Goal: Transaction & Acquisition: Purchase product/service

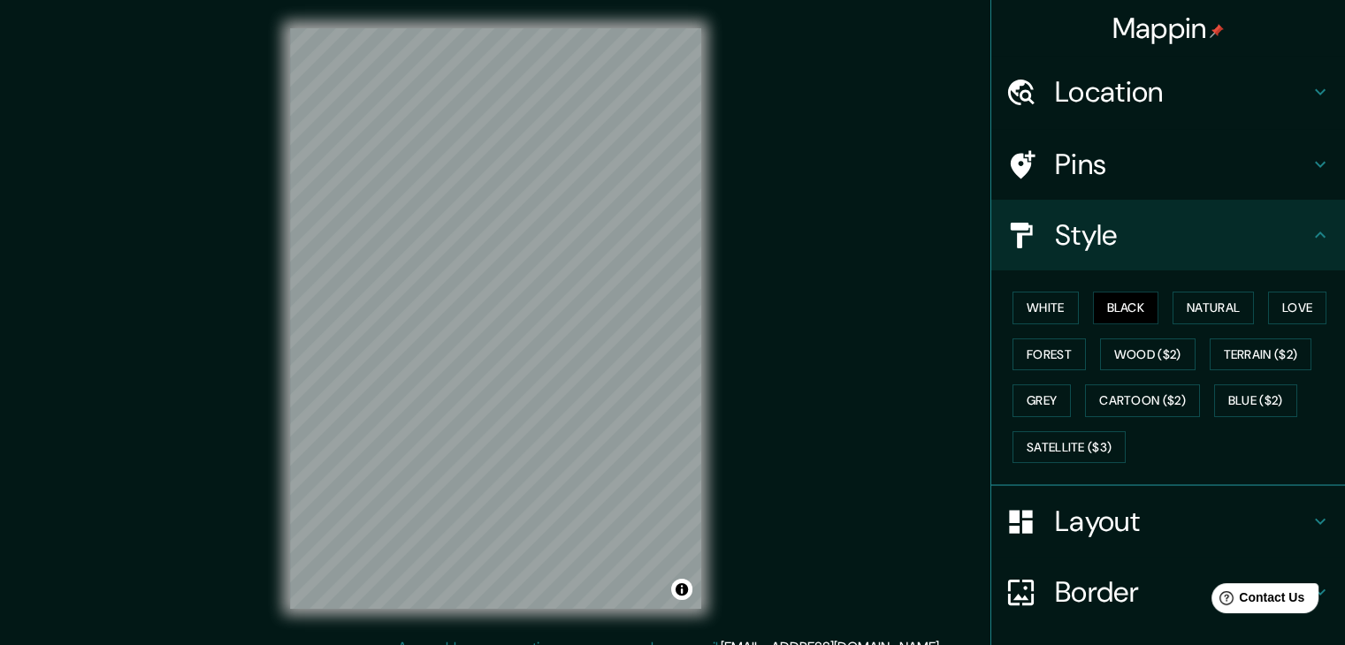
click at [720, 137] on div "© Mapbox © OpenStreetMap Improve this map" at bounding box center [496, 318] width 468 height 637
click at [756, 477] on div "Mappin Location Pins Style White Black Natural Love Forest Wood ($2) Terrain ($…" at bounding box center [672, 333] width 1345 height 666
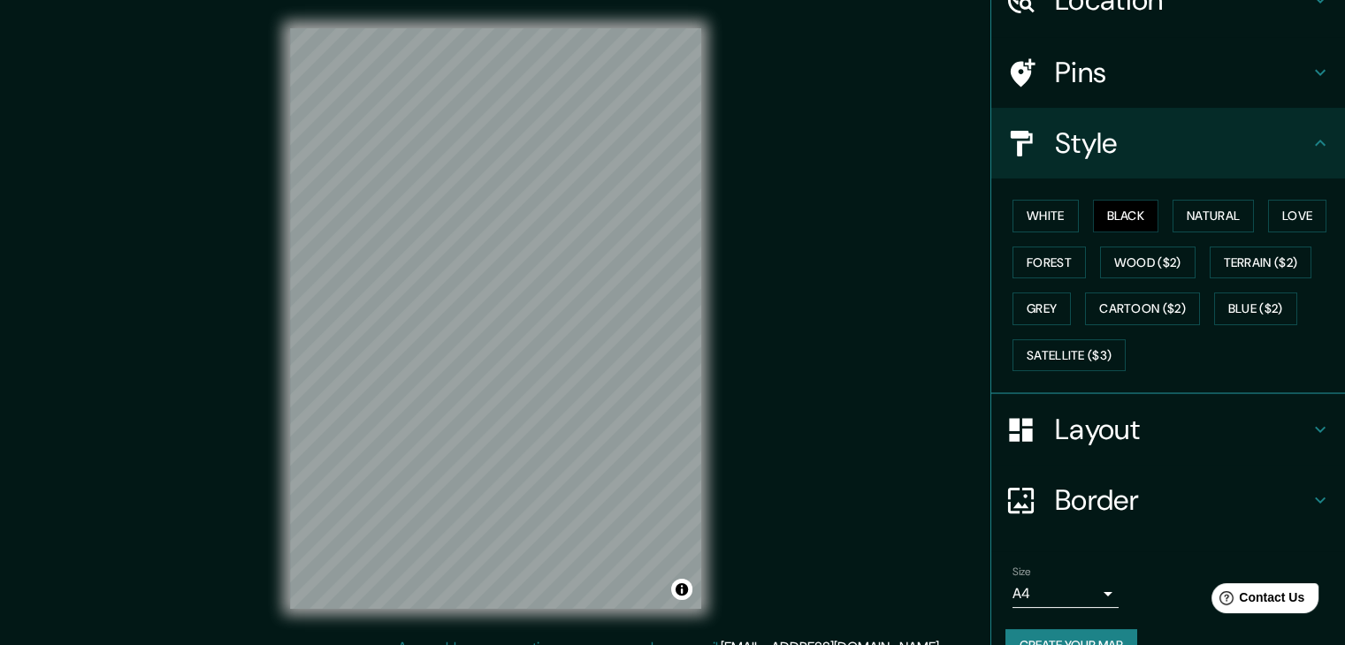
scroll to position [127, 0]
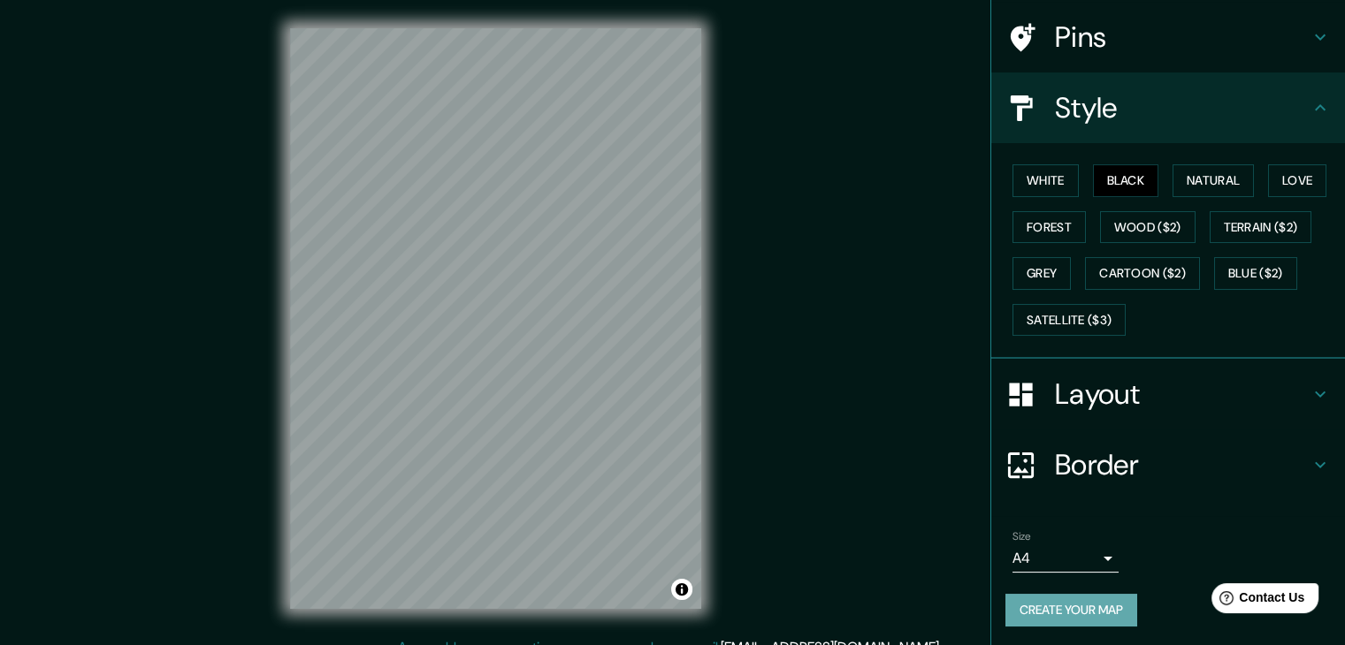
click at [1071, 607] on button "Create your map" at bounding box center [1071, 610] width 132 height 33
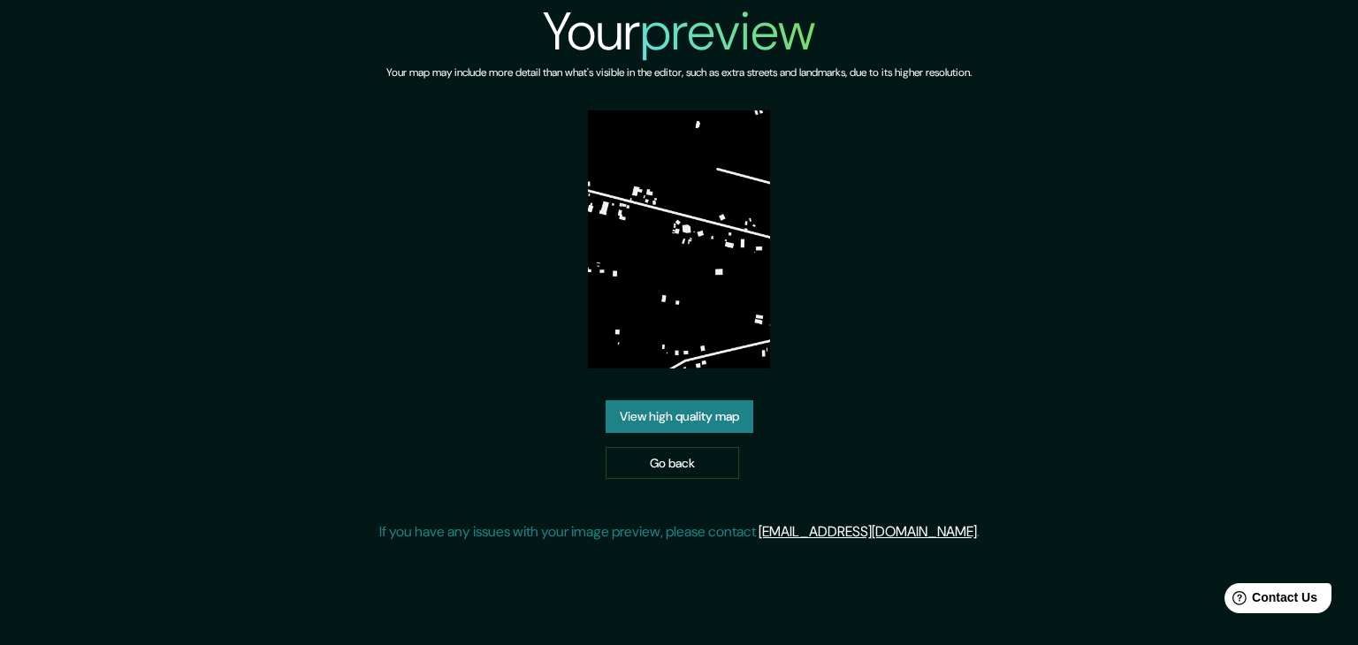
click at [685, 412] on link "View high quality map" at bounding box center [680, 416] width 148 height 33
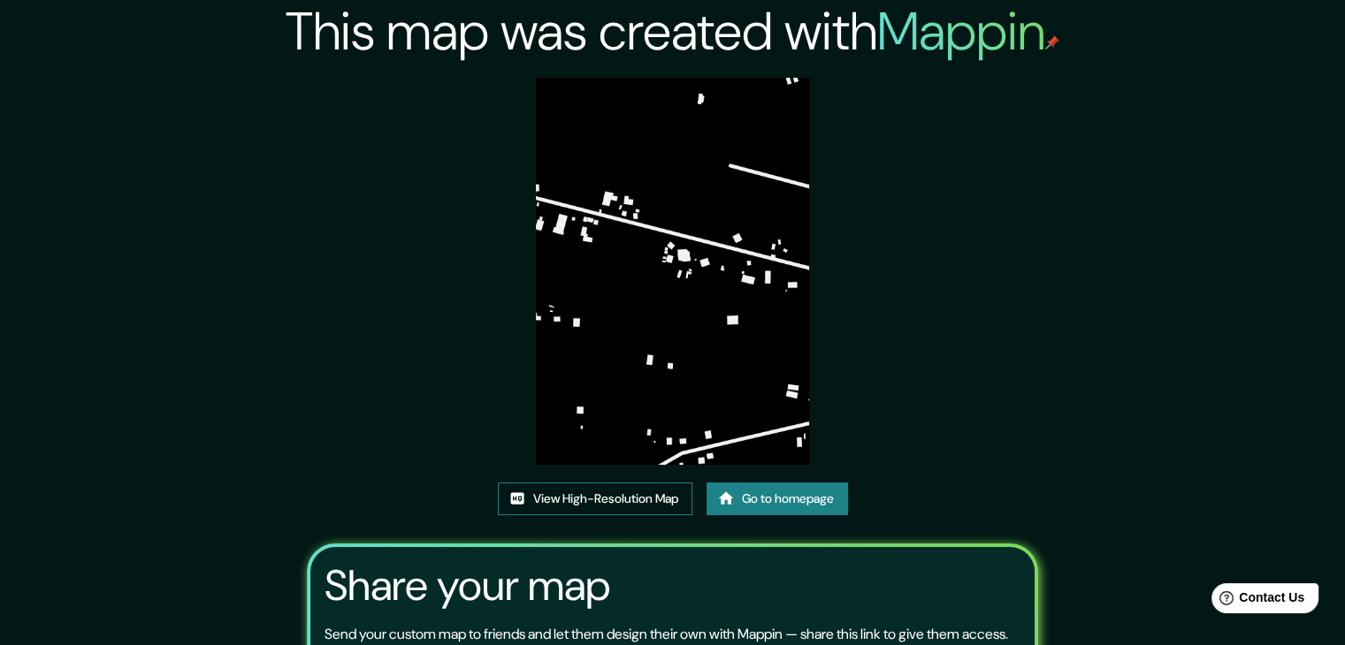
click at [567, 504] on link "View High-Resolution Map" at bounding box center [595, 499] width 194 height 33
